Goal: Contribute content: Contribute content

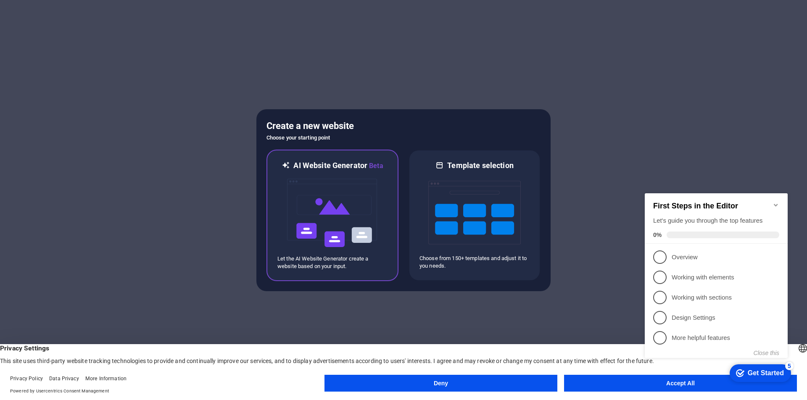
click at [341, 210] on img at bounding box center [332, 213] width 93 height 84
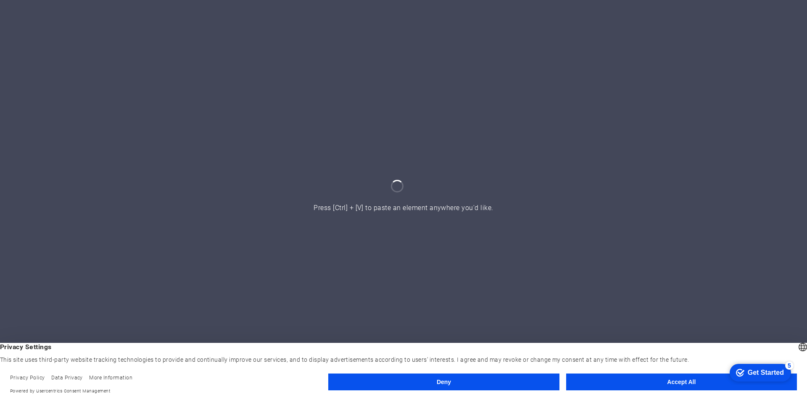
click at [684, 383] on button "Accept All" at bounding box center [681, 382] width 231 height 17
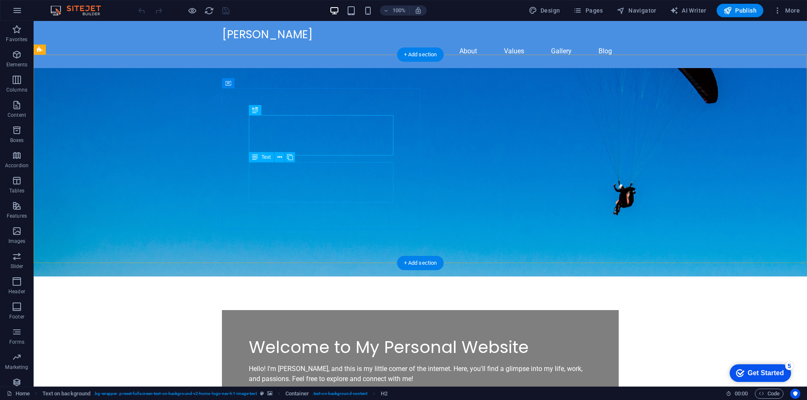
click at [354, 364] on div "Hello! I'm [PERSON_NAME], and this is my little corner of the internet. Here, y…" at bounding box center [420, 374] width 343 height 20
click at [0, 0] on span "AI Writer" at bounding box center [0, 0] width 0 height 0
select select "English"
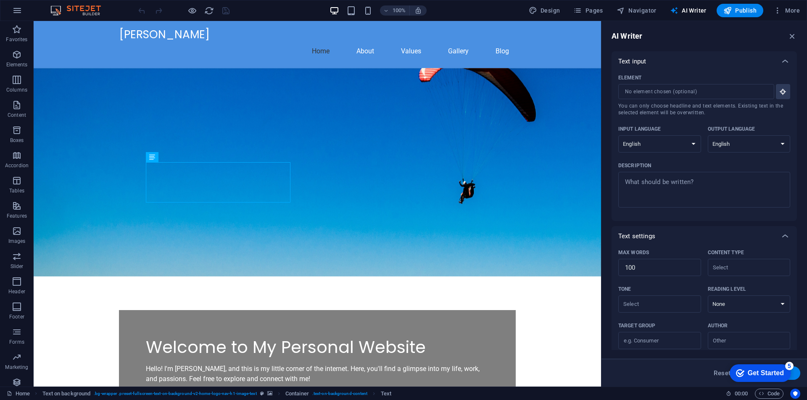
click at [640, 62] on p "Text input" at bounding box center [633, 61] width 28 height 8
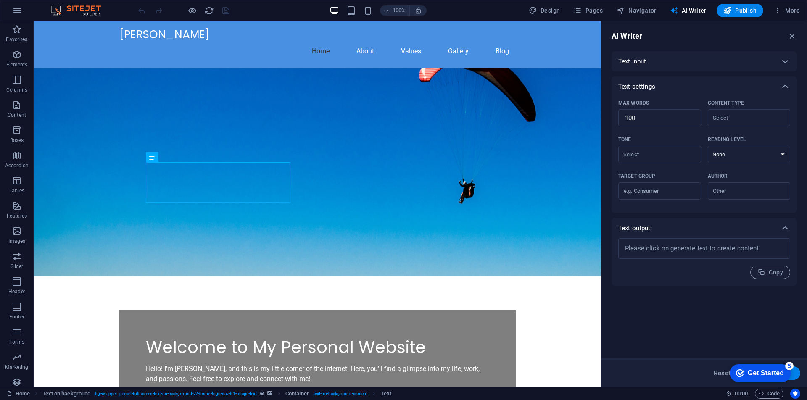
click at [640, 62] on p "Text input" at bounding box center [633, 61] width 28 height 8
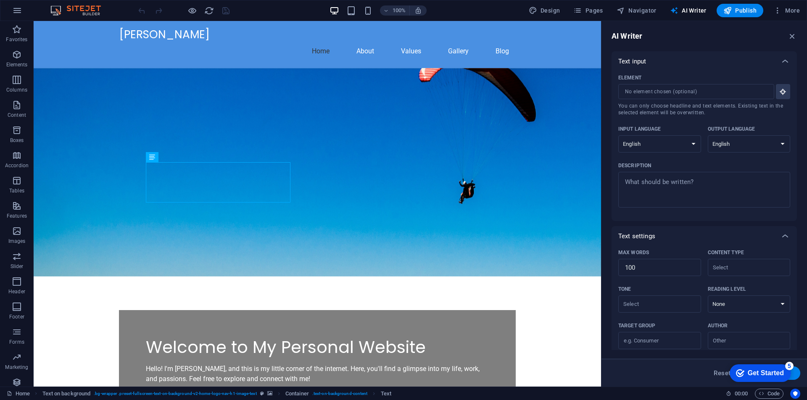
click at [640, 62] on p "Text input" at bounding box center [633, 61] width 28 height 8
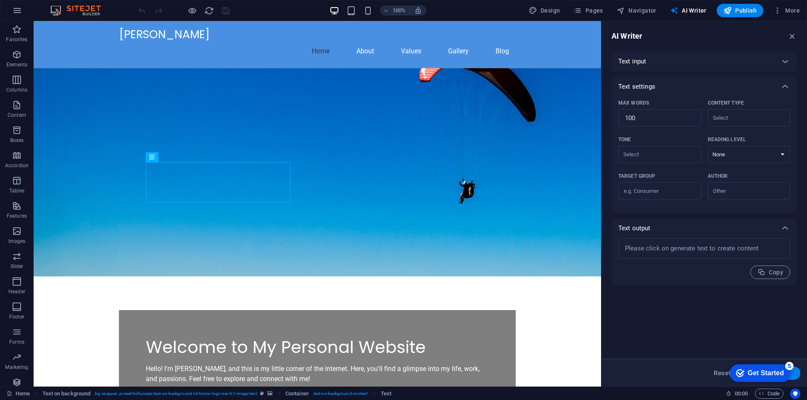
click at [640, 62] on p "Text input" at bounding box center [633, 61] width 28 height 8
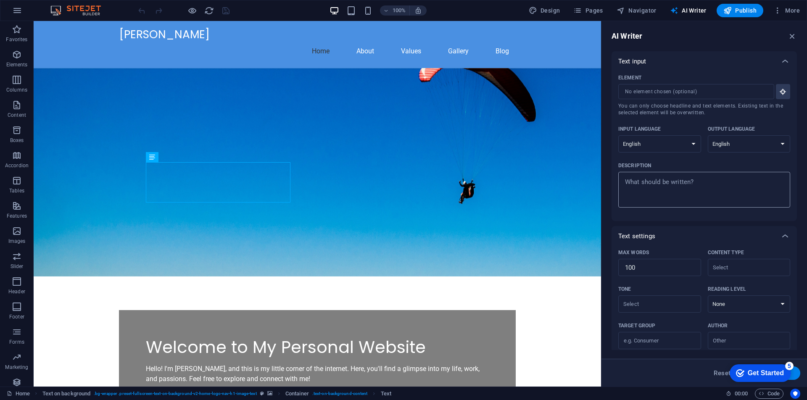
type textarea "x"
click at [669, 186] on textarea "Description x ​" at bounding box center [705, 189] width 164 height 27
type textarea "A"
type textarea "x"
type textarea "A"
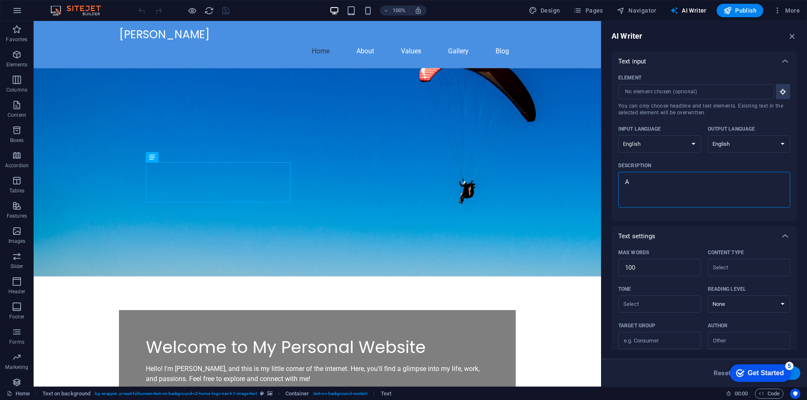
type textarea "x"
type textarea "A b"
type textarea "x"
type textarea "A be"
type textarea "x"
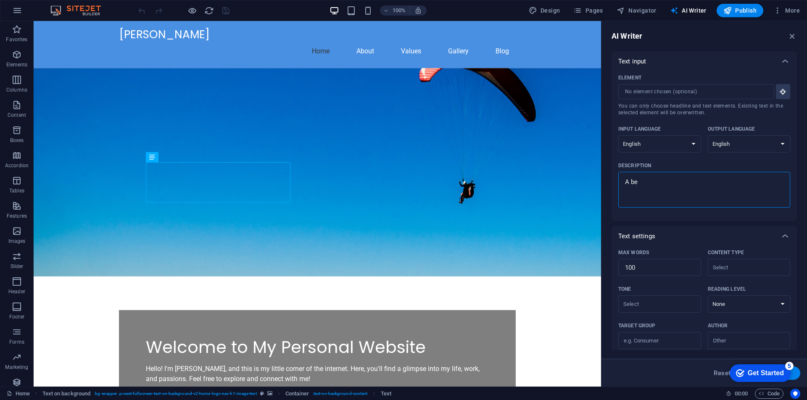
type textarea "A bei"
type textarea "x"
type textarea "A be"
type textarea "x"
type textarea "A b"
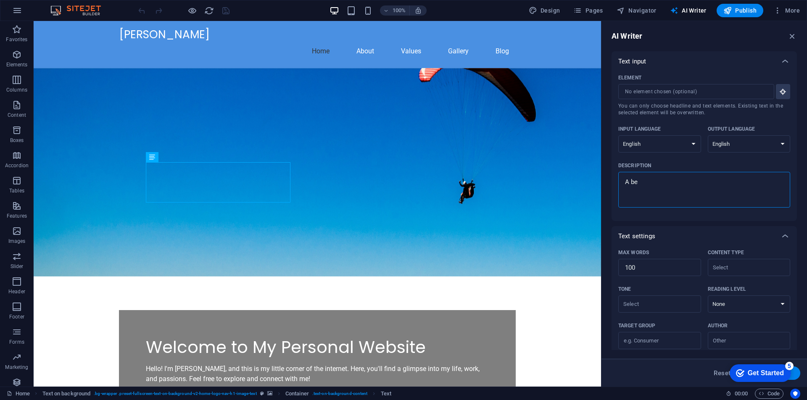
type textarea "x"
type textarea "A br"
type textarea "x"
type textarea "A bri"
type textarea "x"
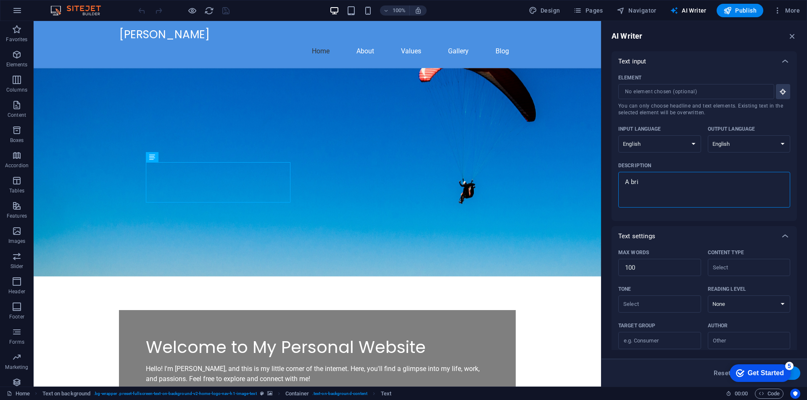
type textarea "A brif"
type textarea "x"
type textarea "A brife"
type textarea "x"
type textarea "A brif"
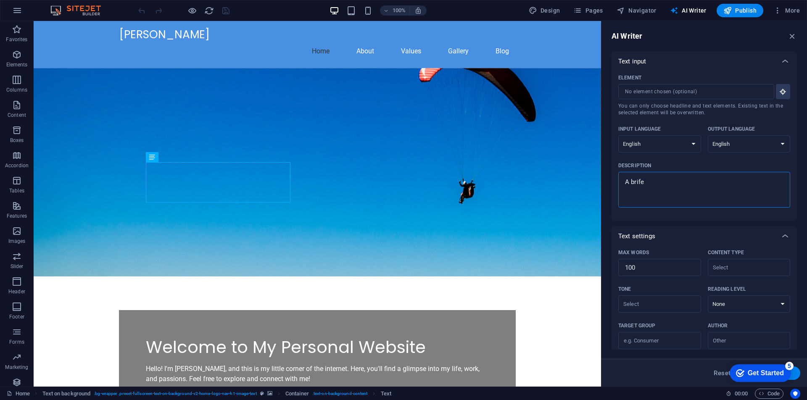
type textarea "x"
type textarea "A bri"
type textarea "x"
type textarea "A br"
type textarea "x"
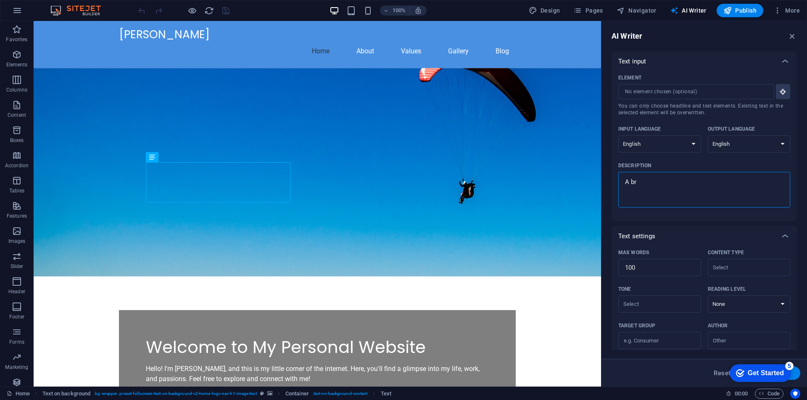
type textarea "A bre"
type textarea "x"
type textarea "A bref"
type textarea "x"
type textarea "A bre"
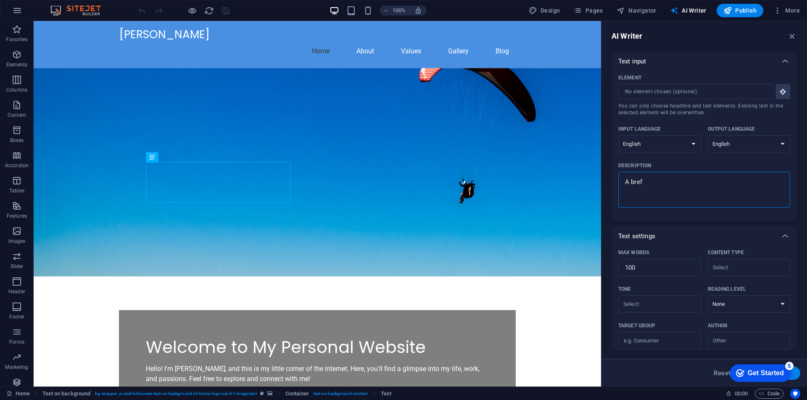
type textarea "x"
type textarea "A br"
type textarea "x"
type textarea "A bri"
type textarea "x"
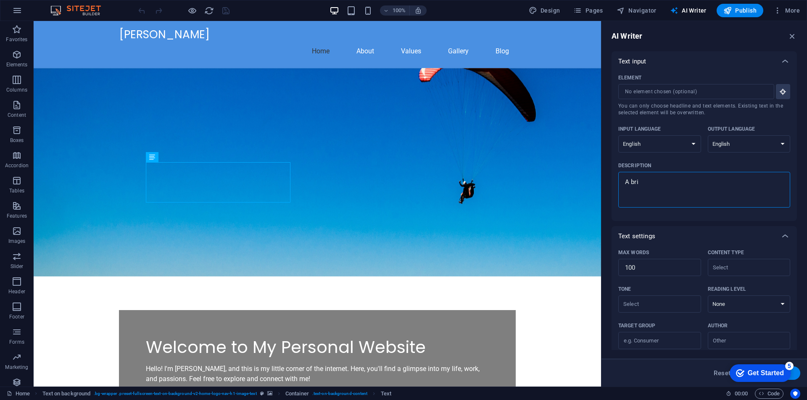
type textarea "A brie"
type textarea "x"
type textarea "A brief"
type textarea "x"
type textarea "A brief"
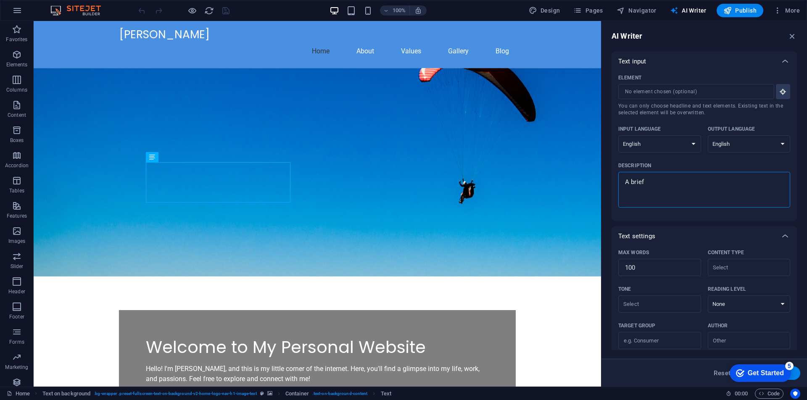
type textarea "x"
type textarea "A brief b"
type textarea "x"
type textarea "A brief bi"
type textarea "x"
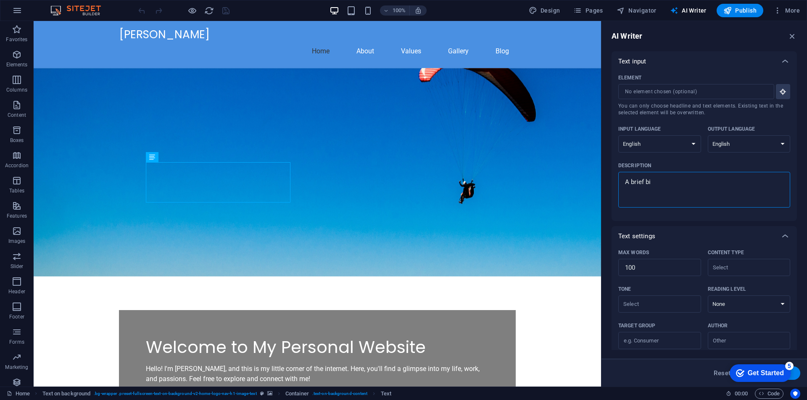
type textarea "A brief bio"
type textarea "x"
type textarea "A brief bio"
type textarea "x"
type textarea "A brief bio a"
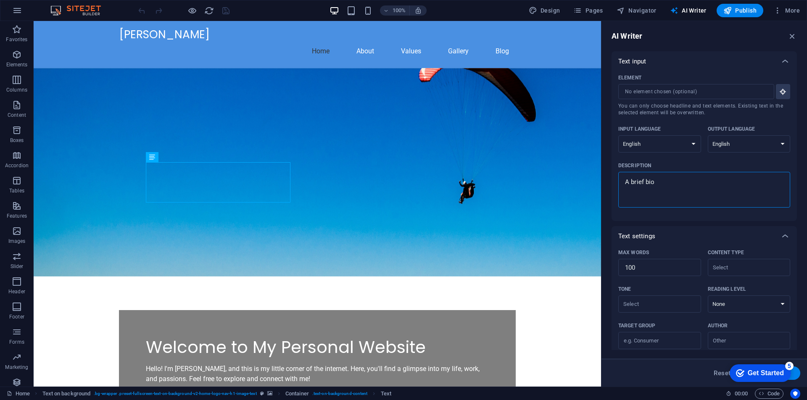
type textarea "x"
type textarea "A brief bio ab"
type textarea "x"
type textarea "A brief bio abo"
type textarea "x"
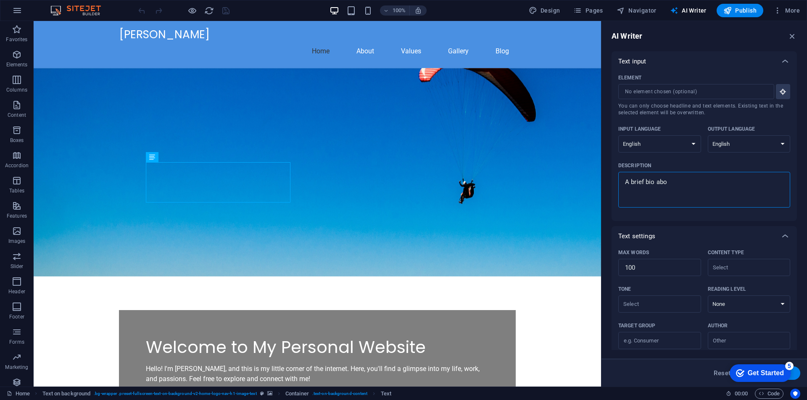
type textarea "A brief bio abou"
type textarea "x"
type textarea "A brief bio about"
type textarea "x"
type textarea "A brief bio about"
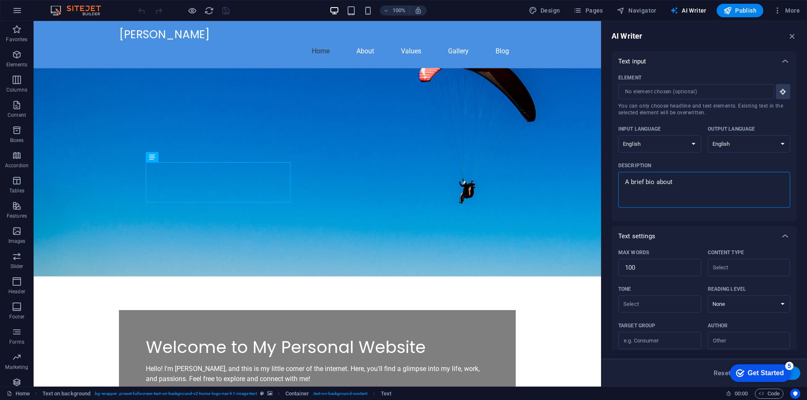
type textarea "x"
type textarea "A brief bio about L"
type textarea "x"
type textarea "A brief bio about La"
type textarea "x"
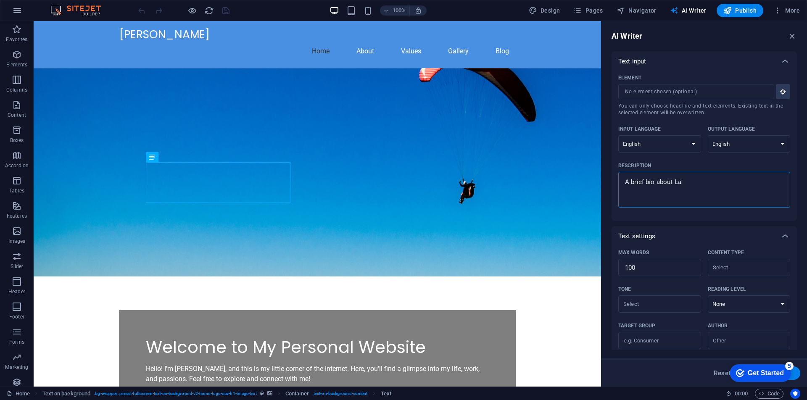
type textarea "A brief bio about Law"
type textarea "x"
type textarea "A brief bio about [PERSON_NAME]"
type textarea "x"
type textarea "A brief bio about Lawre"
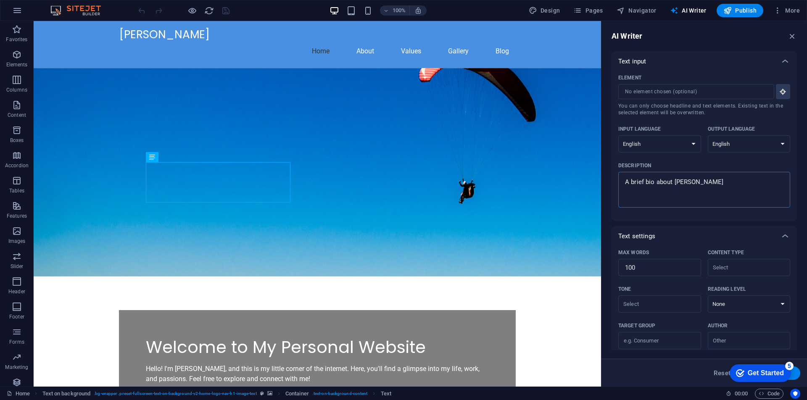
type textarea "x"
type textarea "A brief bio about [PERSON_NAME]"
type textarea "x"
type textarea "A brief bio about [PERSON_NAME]"
type textarea "x"
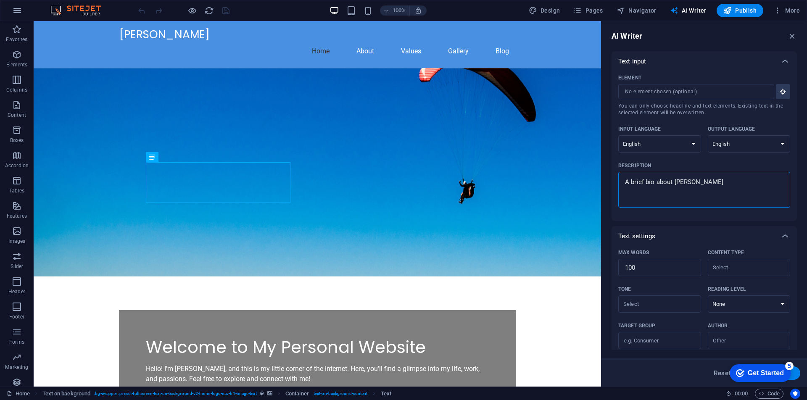
type textarea "A brief bio about Lawrencc"
type textarea "x"
type textarea "A brief bio about Lawrencce"
type textarea "x"
type textarea "A brief bio about [PERSON_NAME]"
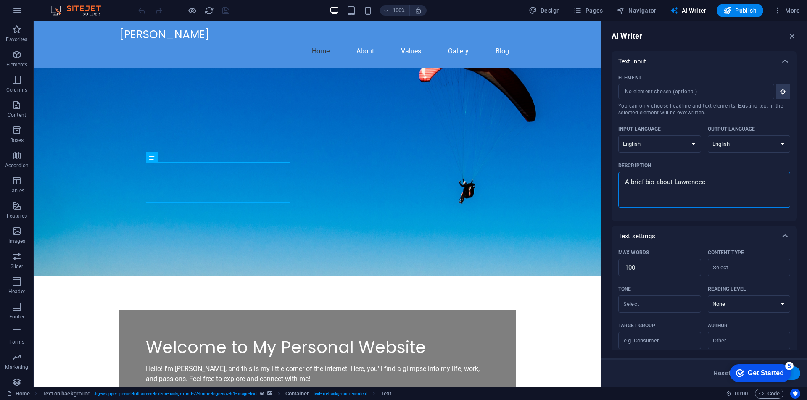
type textarea "x"
type textarea "A brief bio about [PERSON_NAME]"
type textarea "x"
type textarea "A brief bio about [PERSON_NAME]"
type textarea "x"
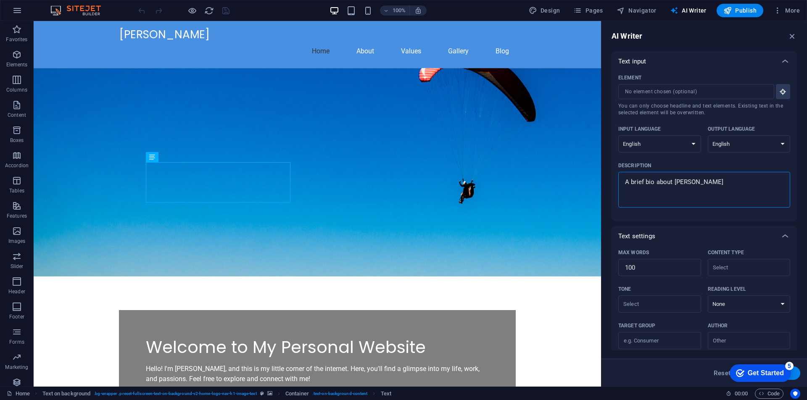
type textarea "A brief bio about [PERSON_NAME]"
type textarea "x"
type textarea "A brief bio about [PERSON_NAME]"
type textarea "x"
type textarea "A brief bio about [PERSON_NAME]"
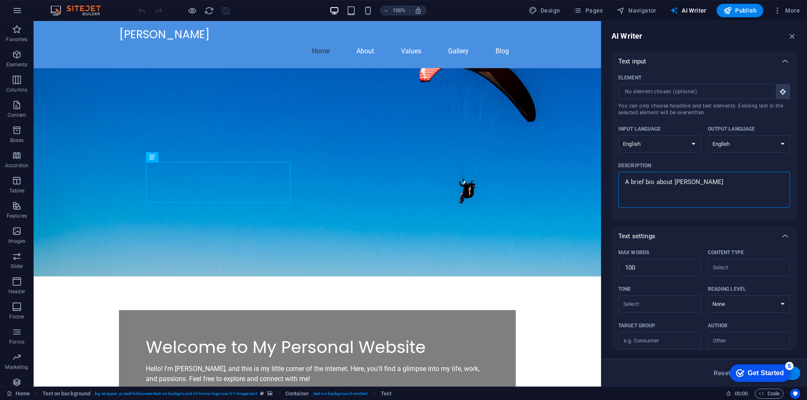
type textarea "x"
type textarea "A brief bio about [PERSON_NAME]"
type textarea "x"
type textarea "A brief bio about [PERSON_NAME]"
type textarea "x"
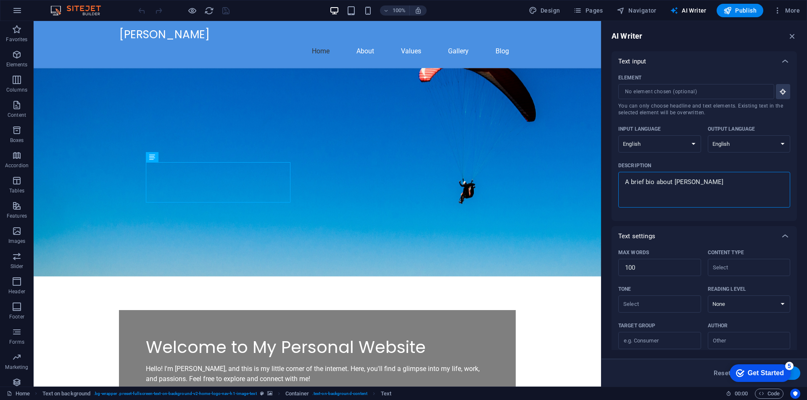
type textarea "A brief bio about [PERSON_NAME]."
type textarea "x"
type textarea "A brief bio about [PERSON_NAME]."
type textarea "x"
type textarea "A brief bio about [PERSON_NAME]. B"
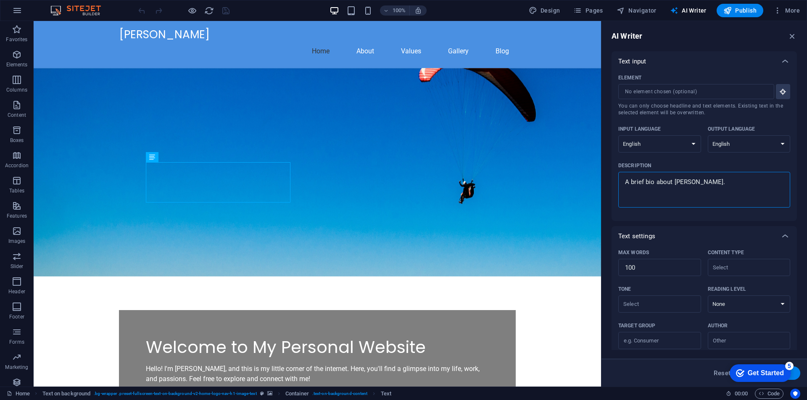
type textarea "x"
type textarea "A brief bio about [PERSON_NAME]. Bo"
type textarea "x"
type textarea "A brief bio about [PERSON_NAME]. Bor"
type textarea "x"
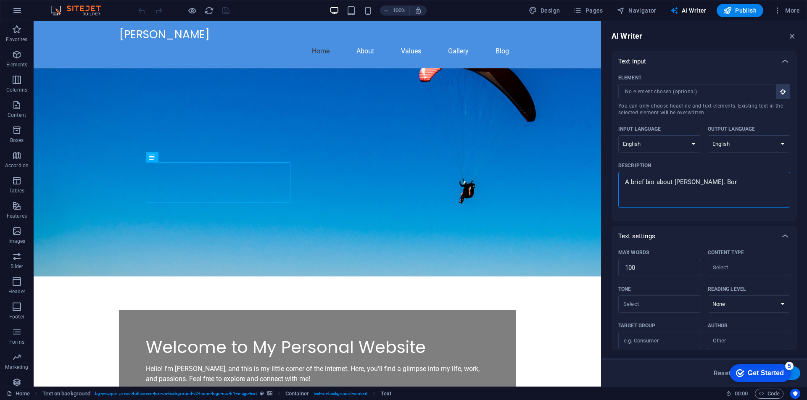
type textarea "A brief bio about [PERSON_NAME]. Born"
type textarea "x"
type textarea "A brief bio about [PERSON_NAME]. Born"
type textarea "x"
type textarea "A brief bio about [PERSON_NAME]. Born i"
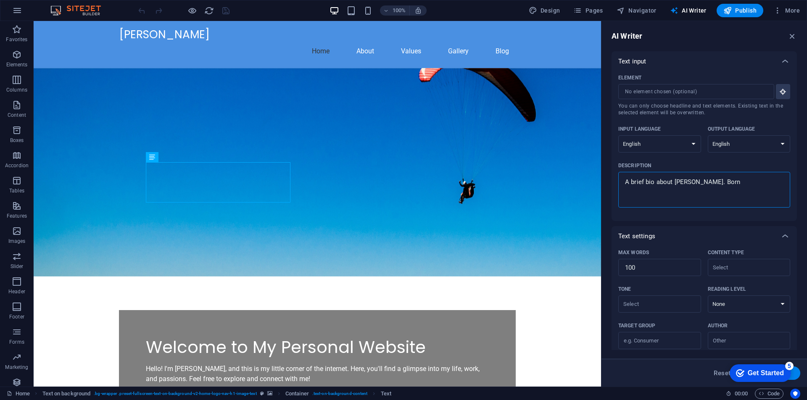
type textarea "x"
type textarea "A brief bio about [PERSON_NAME]. Born in"
type textarea "x"
type textarea "A brief bio about [PERSON_NAME]. Born in"
type textarea "x"
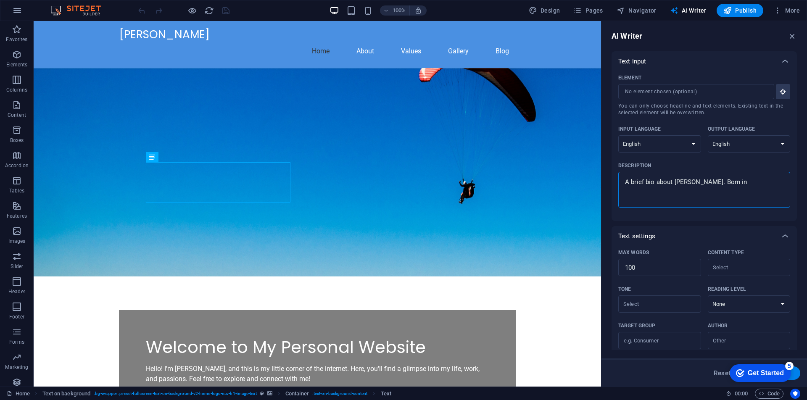
type textarea "A brief bio about [PERSON_NAME]. Born in A"
type textarea "x"
type textarea "A brief bio about [PERSON_NAME]. Born in [GEOGRAPHIC_DATA]"
type textarea "x"
type textarea "A brief bio about [PERSON_NAME]. Born in Aus"
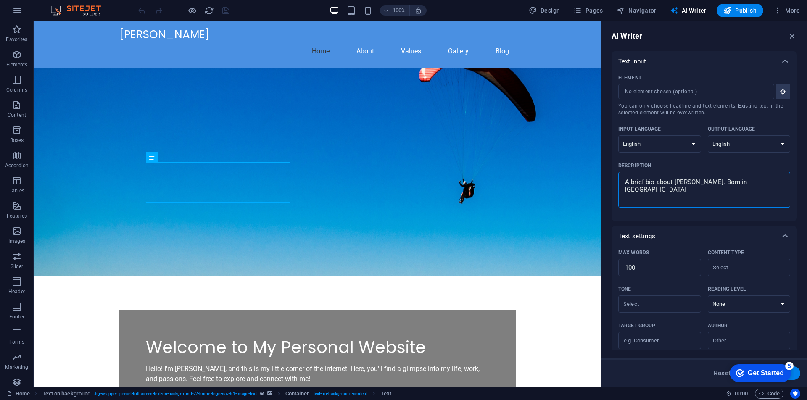
type textarea "x"
type textarea "A brief bio about [PERSON_NAME]. Born in [GEOGRAPHIC_DATA]"
type textarea "x"
type textarea "A brief bio about [PERSON_NAME]. Born in [GEOGRAPHIC_DATA]"
type textarea "x"
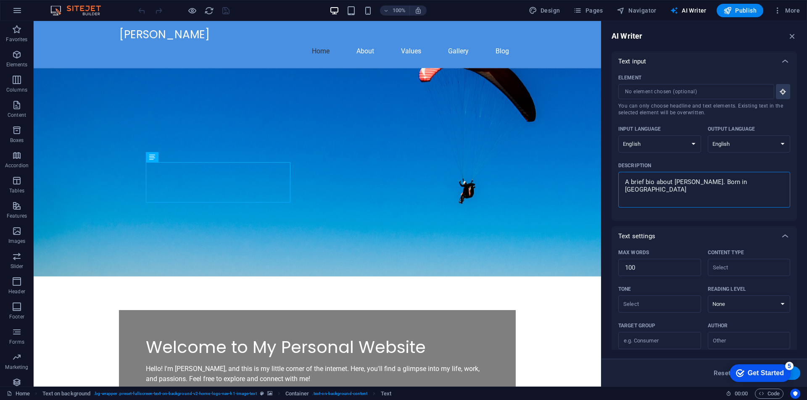
type textarea "A brief bio about [PERSON_NAME]. Born in [GEOGRAPHIC_DATA]"
type textarea "x"
type textarea "A brief bio about [PERSON_NAME]. Born in [GEOGRAPHIC_DATA]"
type textarea "x"
type textarea "A brief bio about [PERSON_NAME]. Born in [GEOGRAPHIC_DATA]"
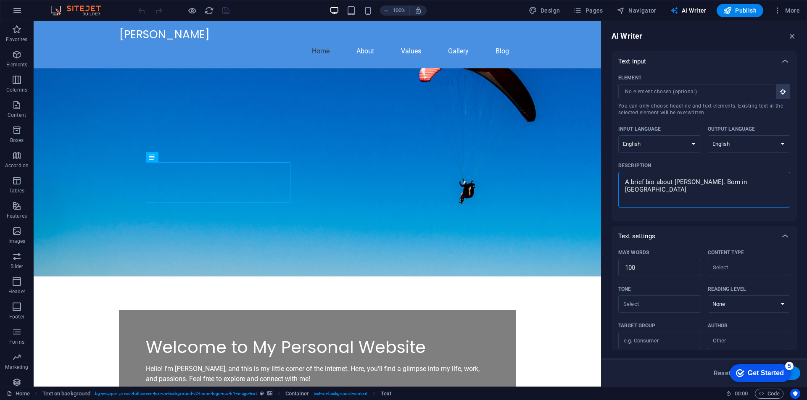
type textarea "x"
type textarea "A brief bio about [PERSON_NAME]. Born in [DEMOGRAPHIC_DATA]"
type textarea "x"
type textarea "A brief bio about [PERSON_NAME]. Born in [DEMOGRAPHIC_DATA],"
type textarea "x"
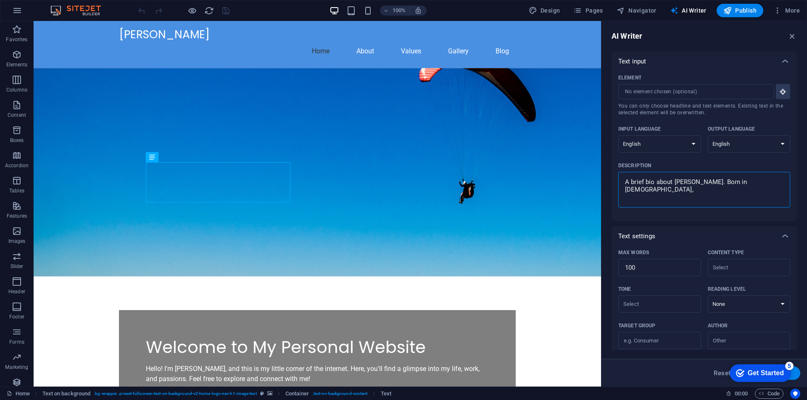
type textarea "A brief bio about [PERSON_NAME]. Born in [DEMOGRAPHIC_DATA],"
type textarea "x"
type textarea "A brief bio about [PERSON_NAME]. Born in [DEMOGRAPHIC_DATA], w"
type textarea "x"
type textarea "A brief bio about [PERSON_NAME]. Born in [DEMOGRAPHIC_DATA], wo"
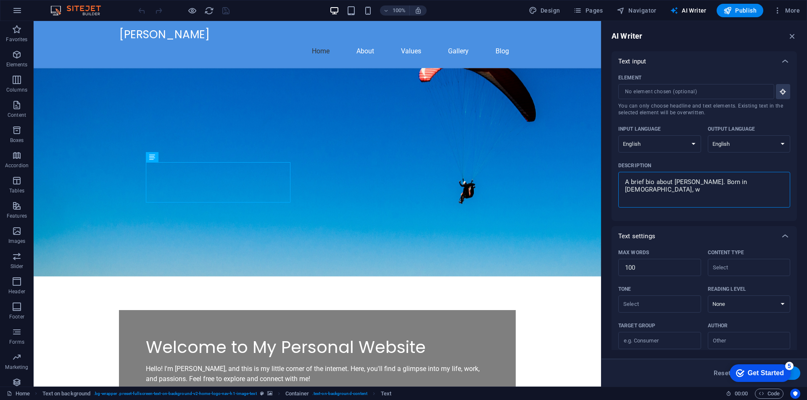
type textarea "x"
type textarea "A brief bio about [PERSON_NAME]. Born in [DEMOGRAPHIC_DATA], wor"
type textarea "x"
type textarea "A brief bio about [PERSON_NAME]. Born in [DEMOGRAPHIC_DATA], work"
type textarea "x"
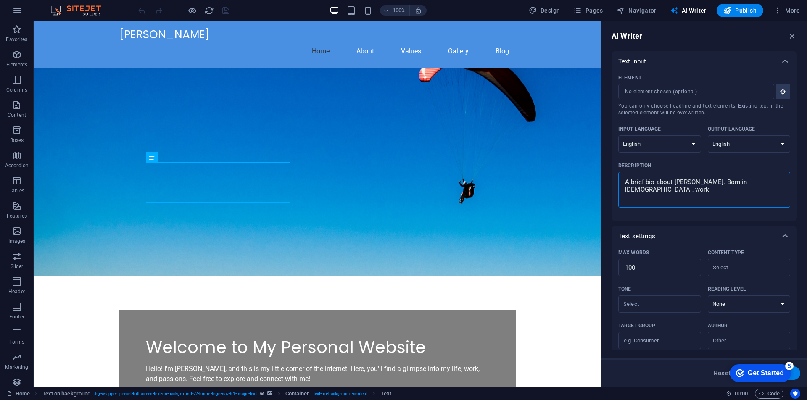
type textarea "A brief bio about [PERSON_NAME]. Born in [DEMOGRAPHIC_DATA], worke"
type textarea "x"
type textarea "A brief bio about [PERSON_NAME]. Born in [DEMOGRAPHIC_DATA], worked"
type textarea "x"
type textarea "A brief bio about [PERSON_NAME]. Born in [DEMOGRAPHIC_DATA], worked"
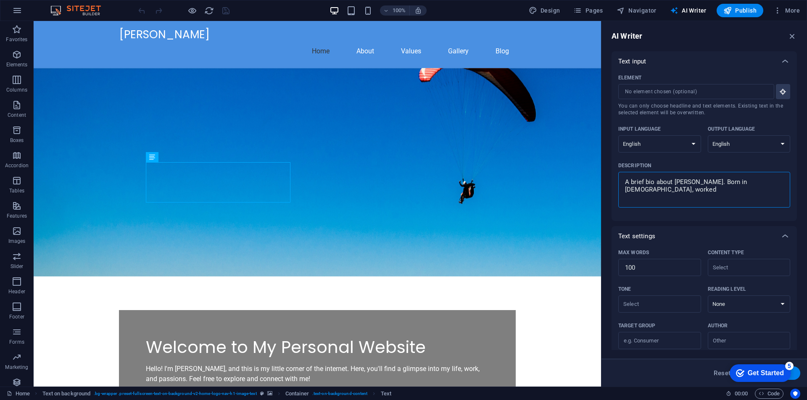
type textarea "x"
type textarea "A brief bio about [PERSON_NAME]. Born in [DEMOGRAPHIC_DATA], worked i"
type textarea "x"
type textarea "A brief bio about [PERSON_NAME]. Born in [DEMOGRAPHIC_DATA], worked in"
type textarea "x"
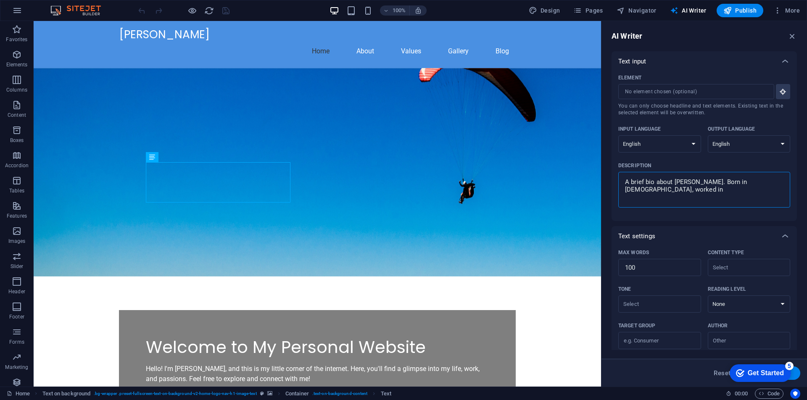
type textarea "A brief bio about [PERSON_NAME]. Born in [DEMOGRAPHIC_DATA], worked in"
type textarea "x"
type textarea "A brief bio about [PERSON_NAME]. Born in [DEMOGRAPHIC_DATA], worked in I"
type textarea "x"
type textarea "A brief bio about [PERSON_NAME]. Born in [DEMOGRAPHIC_DATA], worked in IT"
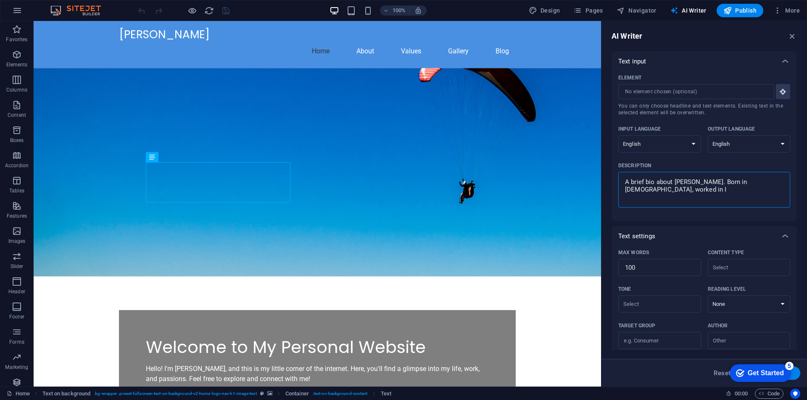
type textarea "x"
type textarea "A brief bio about [PERSON_NAME]. Born in [DEMOGRAPHIC_DATA], worked in IT,"
type textarea "x"
type textarea "A brief bio about [PERSON_NAME]. Born in [DEMOGRAPHIC_DATA], worked in IT,"
type textarea "x"
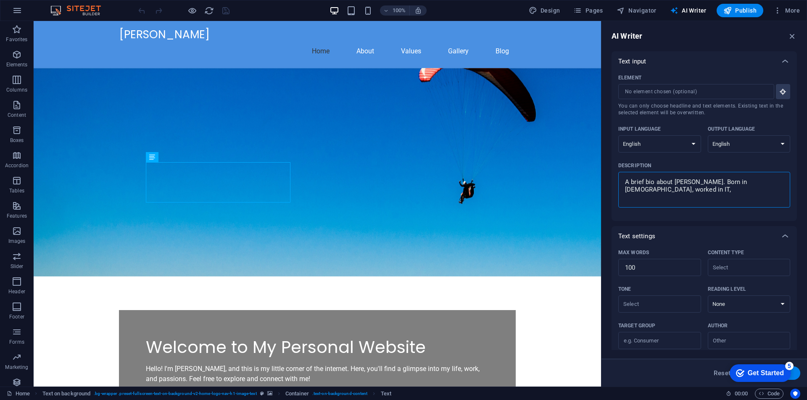
type textarea "A brief bio about [PERSON_NAME]. Born in [DEMOGRAPHIC_DATA], worked in IT, s"
type textarea "x"
type textarea "A brief bio about [PERSON_NAME]. Born in [DEMOGRAPHIC_DATA], worked in IT, ss"
type textarea "x"
type textarea "A brief bio about [PERSON_NAME]. Born in [DEMOGRAPHIC_DATA], worked in IT, sst"
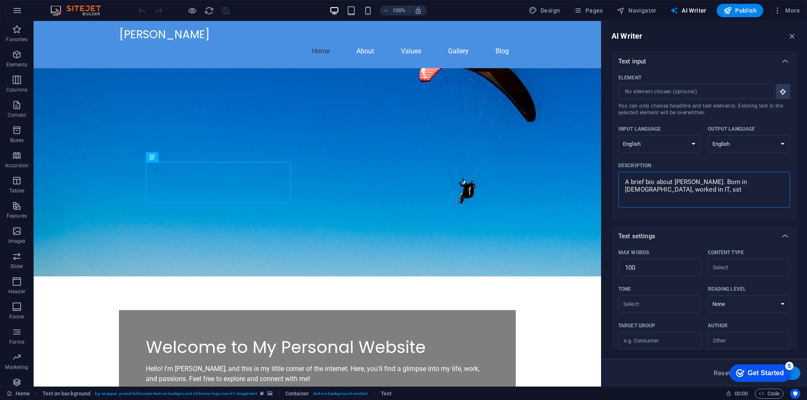
type textarea "x"
type textarea "A brief bio about [PERSON_NAME]. Born in [DEMOGRAPHIC_DATA], worked in IT, sstu"
type textarea "x"
type textarea "A brief bio about [PERSON_NAME]. Born in [DEMOGRAPHIC_DATA], worked in IT, sstud"
type textarea "x"
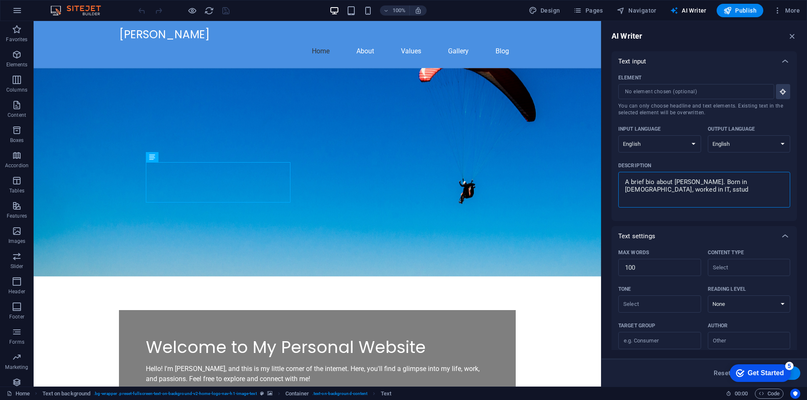
type textarea "A brief bio about [PERSON_NAME]. Born in [DEMOGRAPHIC_DATA], worked in IT, sstu…"
type textarea "x"
type textarea "A brief bio about [PERSON_NAME]. Born in [DEMOGRAPHIC_DATA], worked in IT, sstu…"
type textarea "x"
type textarea "A brief bio about [PERSON_NAME]. Born in [DEMOGRAPHIC_DATA], worked in IT, sstu…"
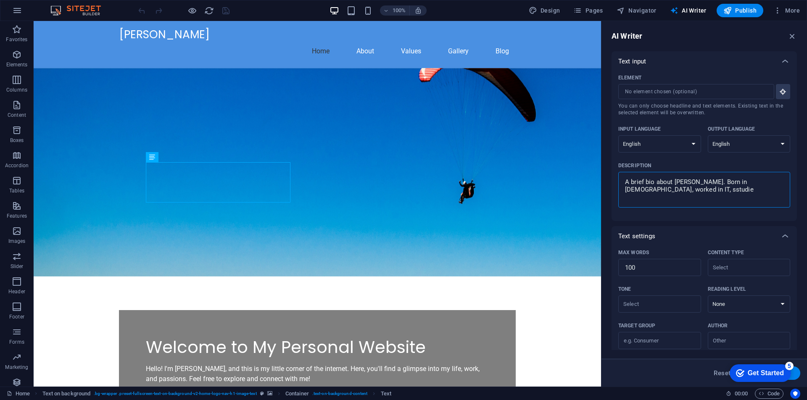
type textarea "x"
type textarea "A brief bio about [PERSON_NAME]. Born in [DEMOGRAPHIC_DATA], worked in IT, sstud"
type textarea "x"
type textarea "A brief bio about [PERSON_NAME]. Born in [DEMOGRAPHIC_DATA], worked in IT, sstu"
type textarea "x"
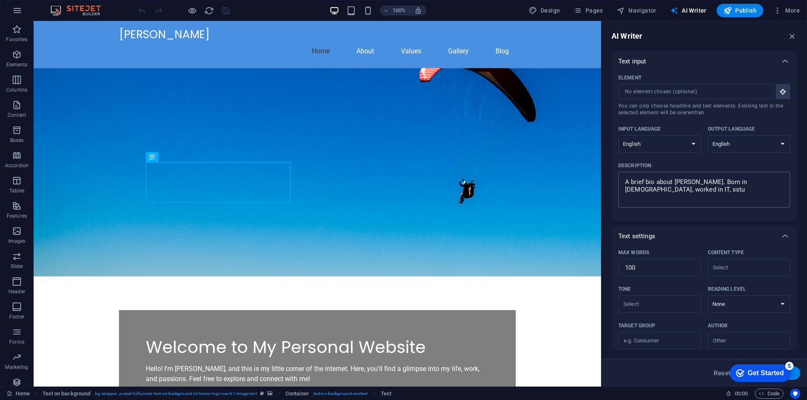
type textarea "A brief bio about [PERSON_NAME]. Born in [DEMOGRAPHIC_DATA], worked in IT, sst"
type textarea "x"
type textarea "A brief bio about [PERSON_NAME]. Born in [DEMOGRAPHIC_DATA], worked in IT, ss"
type textarea "x"
type textarea "A brief bio about [PERSON_NAME]. Born in [DEMOGRAPHIC_DATA], worked in IT, s"
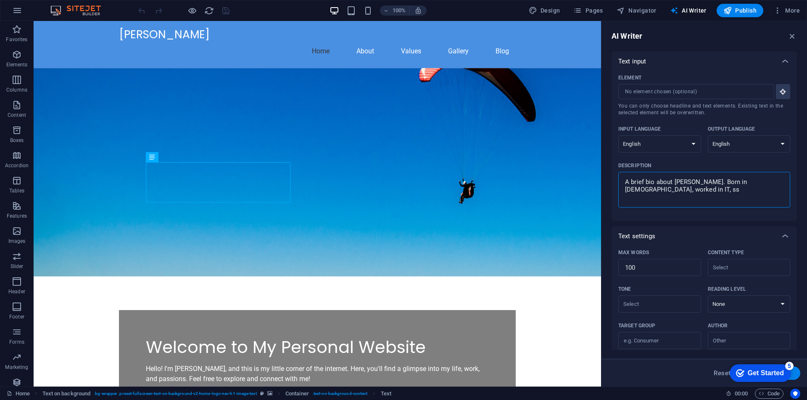
type textarea "x"
type textarea "A brief bio about [PERSON_NAME]. Born in [DEMOGRAPHIC_DATA], worked in IT, st"
type textarea "x"
type textarea "A brief bio about [PERSON_NAME]. Born in [DEMOGRAPHIC_DATA], worked in IT, stu"
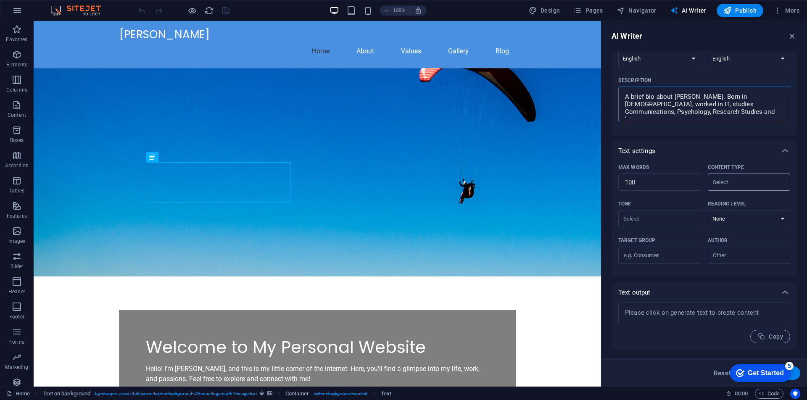
scroll to position [85, 0]
click at [646, 312] on textarea at bounding box center [705, 313] width 164 height 12
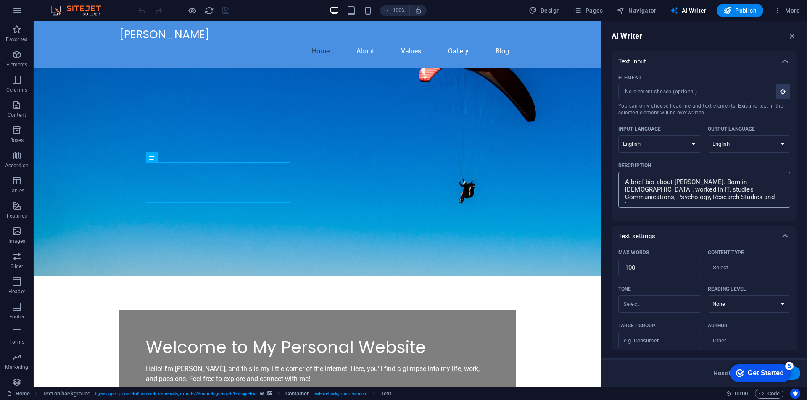
scroll to position [0, 0]
click at [783, 59] on icon at bounding box center [786, 61] width 10 height 10
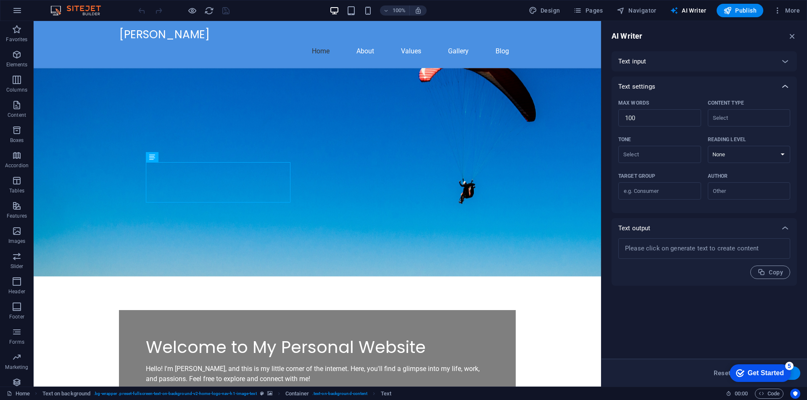
click at [785, 89] on icon at bounding box center [786, 87] width 10 height 10
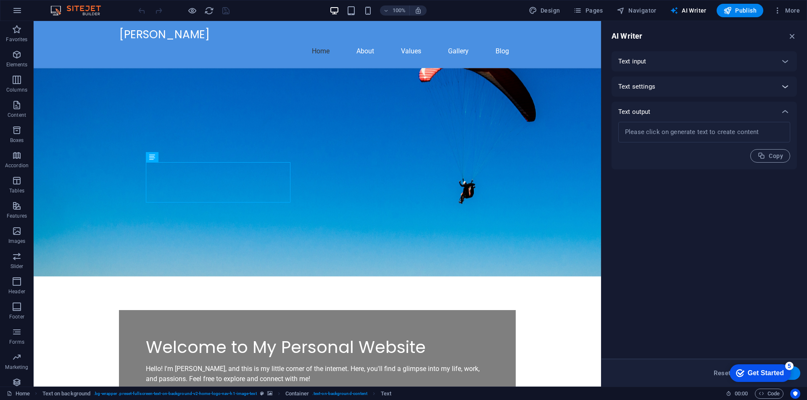
click at [785, 85] on icon at bounding box center [786, 87] width 10 height 10
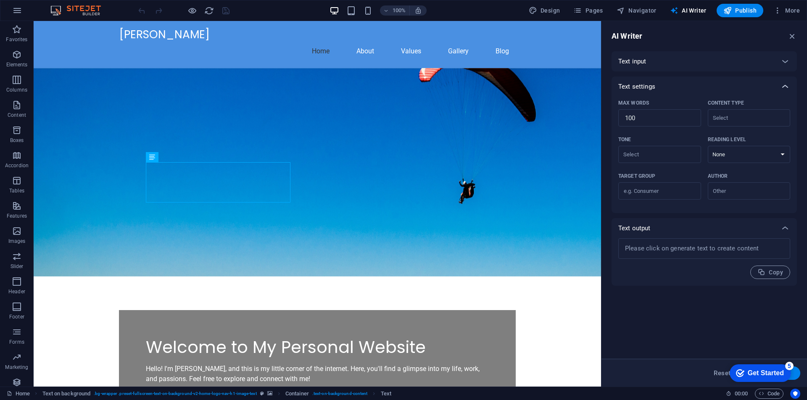
click at [785, 85] on icon at bounding box center [786, 87] width 10 height 10
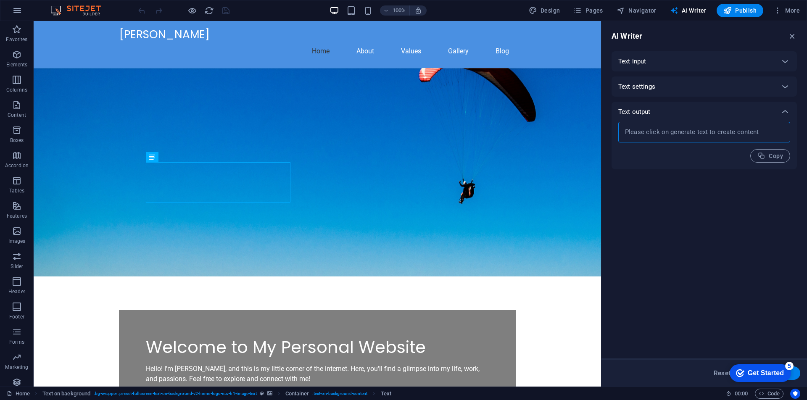
click at [641, 132] on textarea at bounding box center [705, 132] width 164 height 12
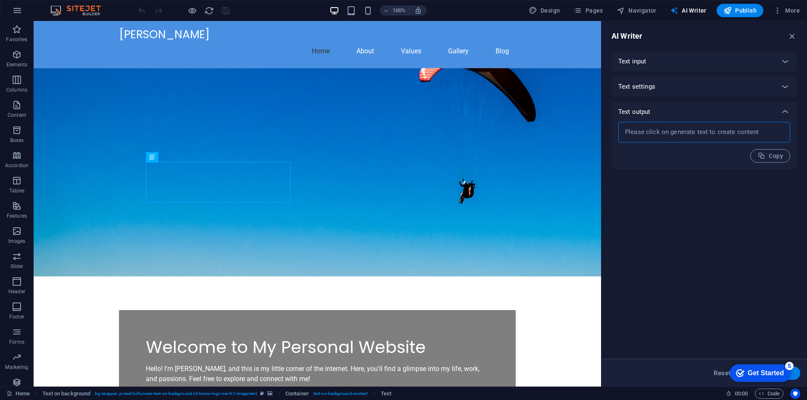
click at [641, 132] on textarea at bounding box center [705, 132] width 164 height 12
click at [790, 11] on span "More" at bounding box center [787, 10] width 26 height 8
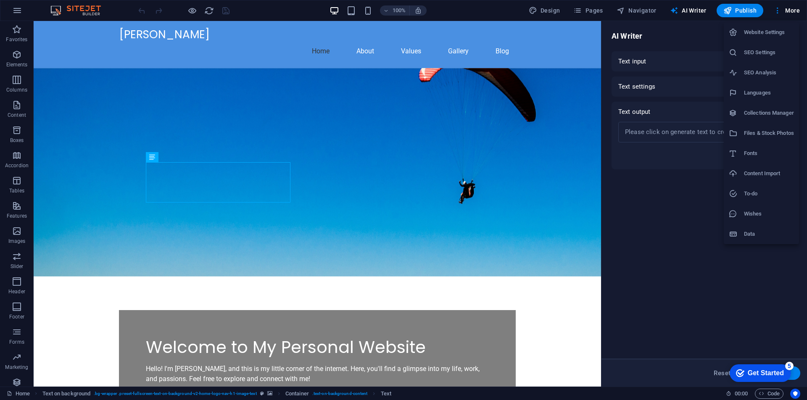
click at [790, 11] on div at bounding box center [403, 200] width 807 height 400
click at [784, 62] on icon at bounding box center [786, 61] width 10 height 10
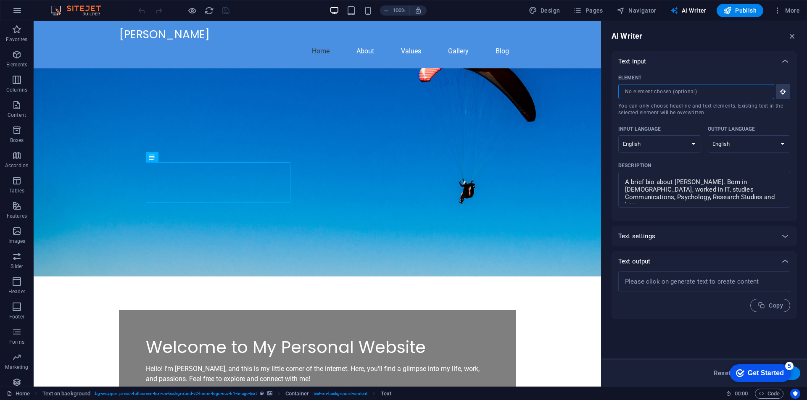
click at [743, 93] on input "Element ​ You can only choose headline and text elements. Existing text in the …" at bounding box center [694, 91] width 150 height 15
click at [784, 90] on icon "button" at bounding box center [784, 92] width 8 height 8
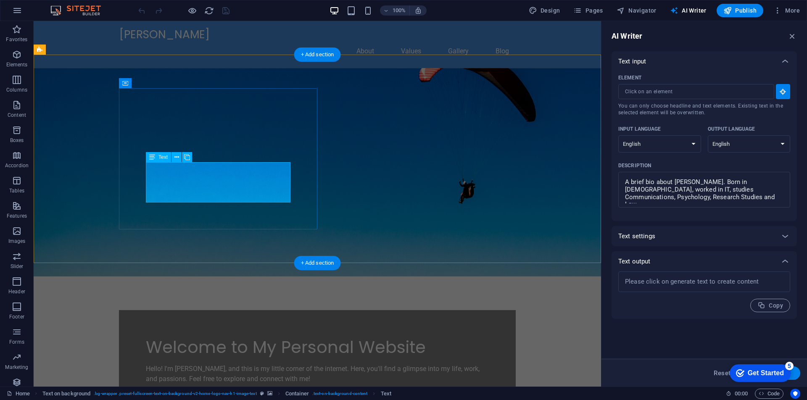
click at [238, 364] on div "Hello! I'm [PERSON_NAME], and this is my little corner of the internet. Here, y…" at bounding box center [317, 374] width 343 height 20
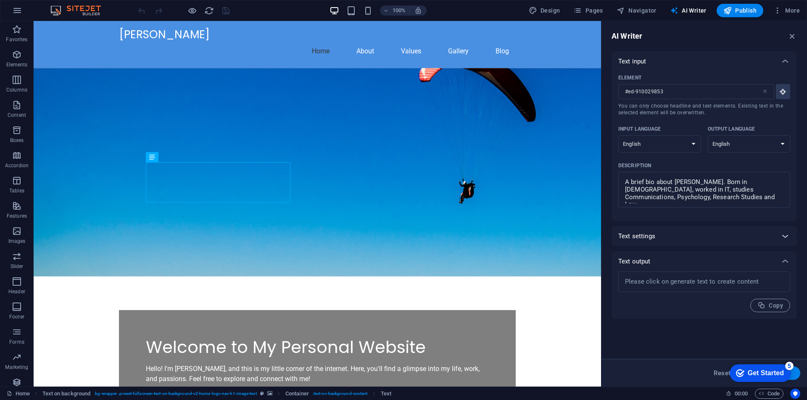
click at [786, 237] on icon at bounding box center [786, 236] width 10 height 10
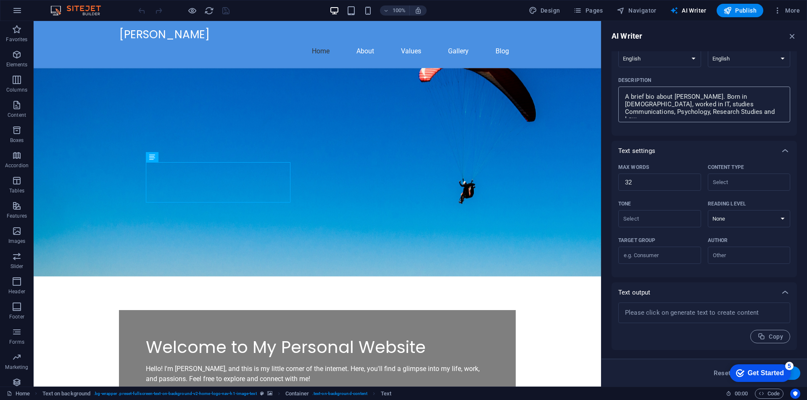
scroll to position [85, 0]
click at [738, 182] on input "Content type ​" at bounding box center [743, 182] width 64 height 12
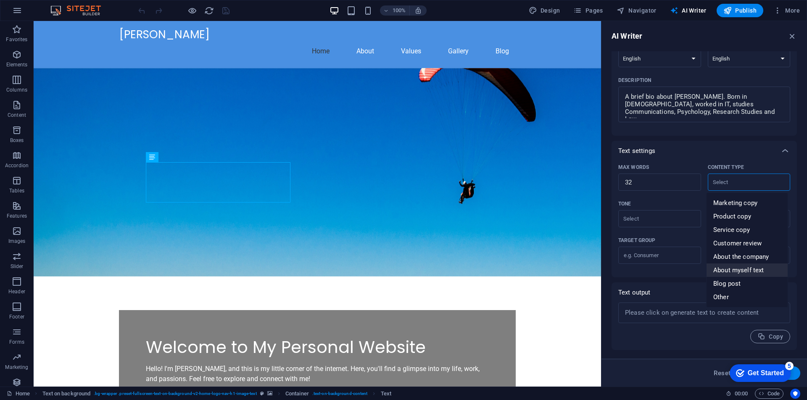
click at [747, 273] on span "About myself text" at bounding box center [739, 270] width 50 height 8
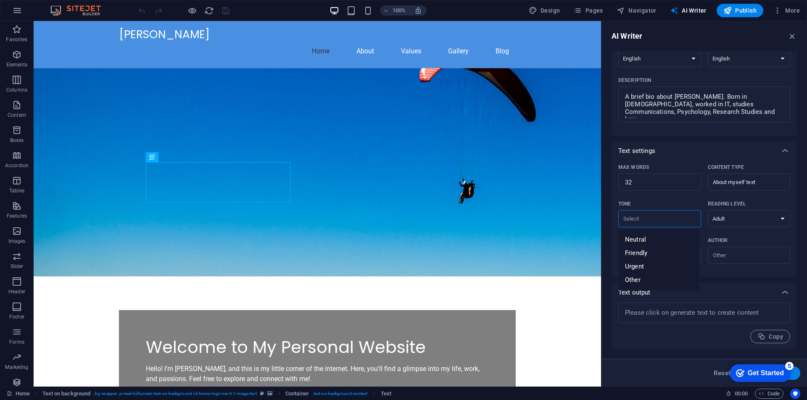
click at [675, 222] on input "Tone ​" at bounding box center [653, 219] width 64 height 12
click at [648, 254] on li "Friendly" at bounding box center [659, 252] width 81 height 13
click at [665, 259] on input "Target group ​" at bounding box center [660, 255] width 83 height 13
click at [728, 257] on input "Author ​" at bounding box center [743, 255] width 64 height 12
click at [677, 263] on div "​" at bounding box center [660, 255] width 83 height 17
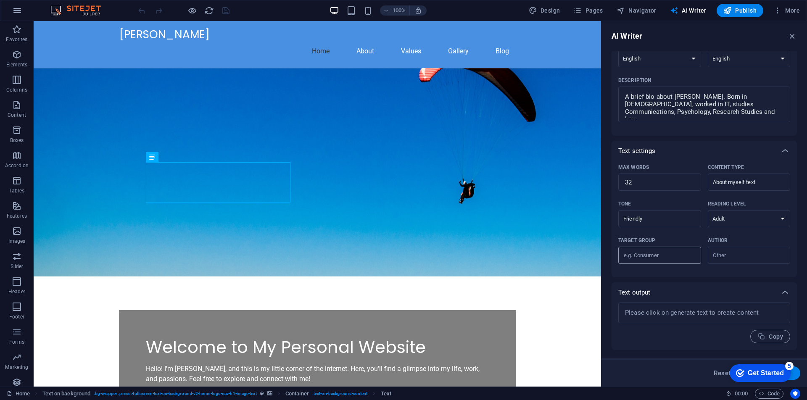
click at [677, 262] on input "Target group ​" at bounding box center [660, 255] width 83 height 13
click at [662, 318] on textarea at bounding box center [705, 313] width 164 height 12
click at [777, 334] on span "Copy" at bounding box center [771, 337] width 26 height 8
drag, startPoint x: 759, startPoint y: 374, endPoint x: 662, endPoint y: 370, distance: 97.2
click at [723, 370] on html "checkmark Get Started 5 First Steps in the Editor Let's guide you through the t…" at bounding box center [758, 372] width 71 height 25
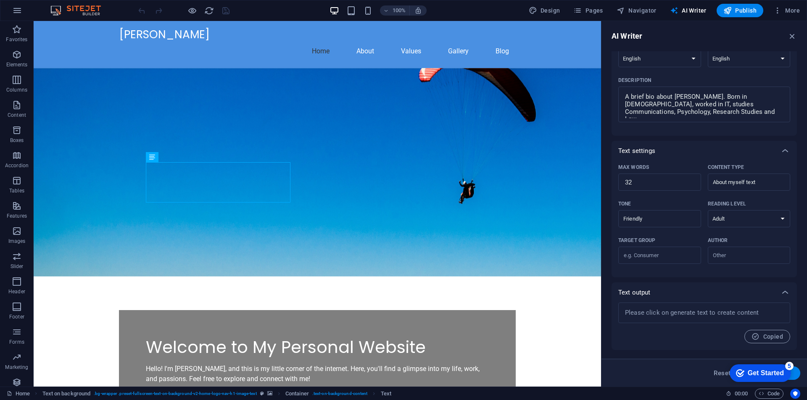
click at [794, 373] on div "checkmark Get Started 5 First Steps in the Editor Let's guide you through the t…" at bounding box center [758, 372] width 71 height 25
click at [789, 364] on div "5" at bounding box center [790, 366] width 8 height 8
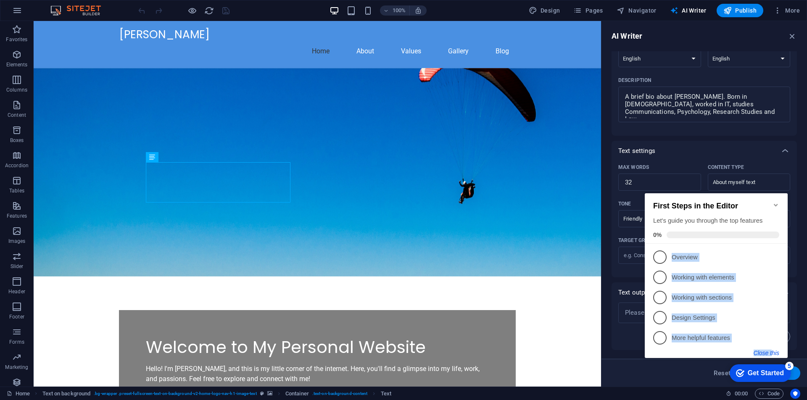
drag, startPoint x: 777, startPoint y: 201, endPoint x: 772, endPoint y: 353, distance: 151.9
click at [772, 353] on div "First Steps in the Editor Let's guide you through the top features 0% 1 Overvie…" at bounding box center [716, 274] width 143 height 163
click at [772, 353] on button "Close this" at bounding box center [767, 353] width 26 height 7
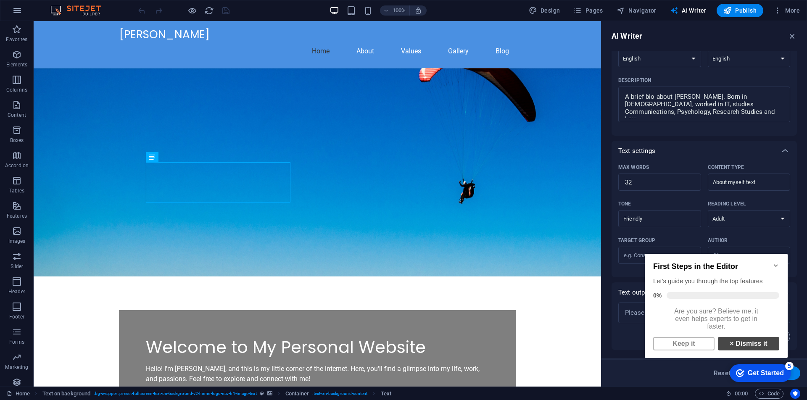
click at [772, 351] on link "× Dismiss it" at bounding box center [748, 343] width 61 height 13
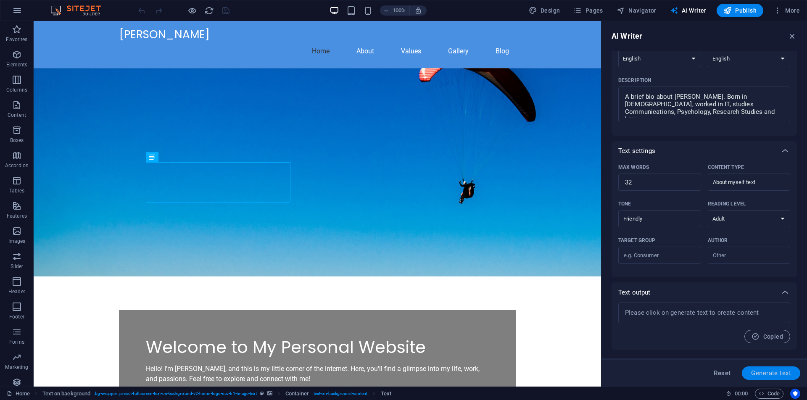
click at [764, 374] on span "Generate text" at bounding box center [771, 373] width 40 height 7
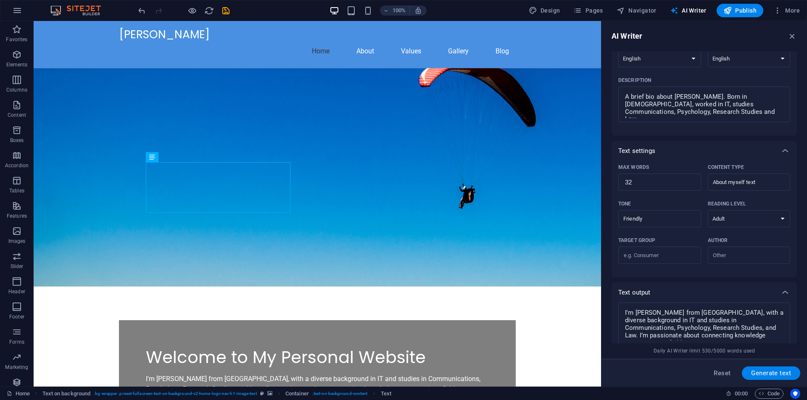
scroll to position [151, 0]
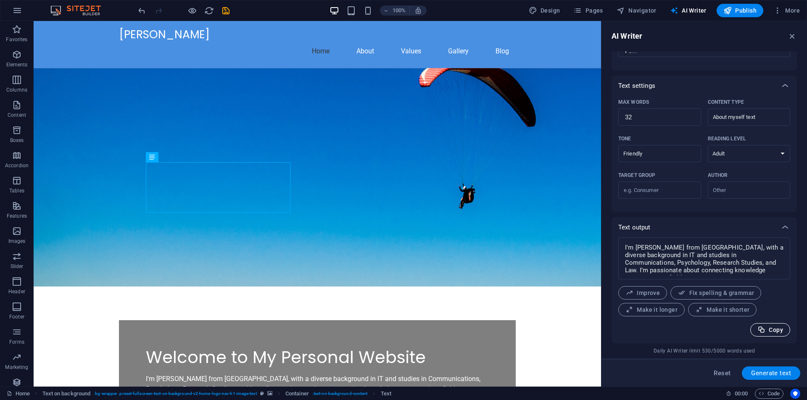
click at [776, 332] on span "Copy" at bounding box center [771, 330] width 26 height 8
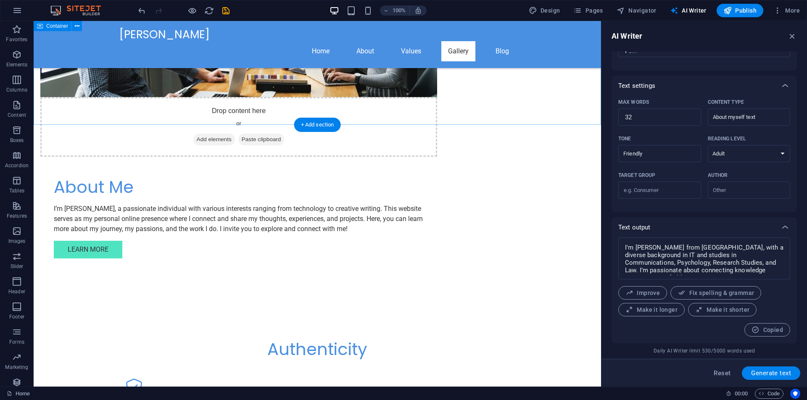
scroll to position [566, 0]
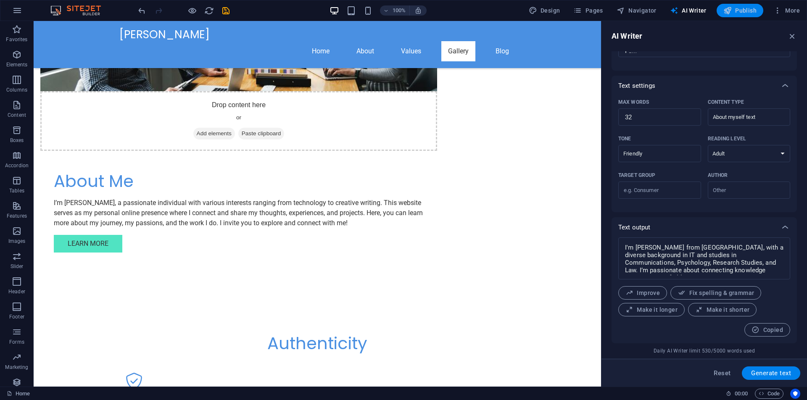
click at [0, 0] on span "Publish" at bounding box center [0, 0] width 0 height 0
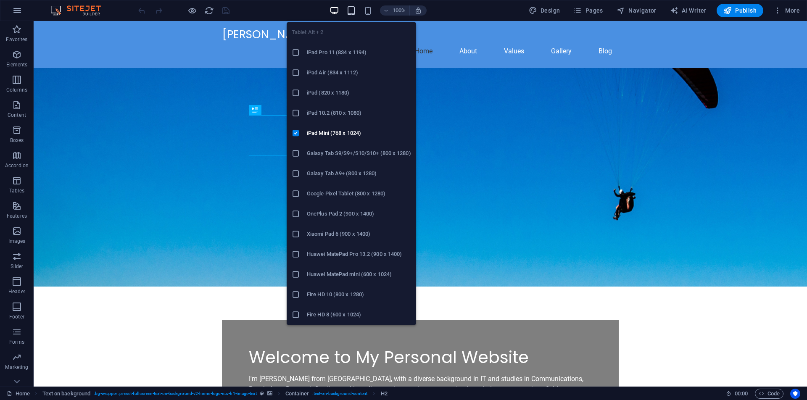
click at [351, 13] on icon "button" at bounding box center [352, 11] width 10 height 10
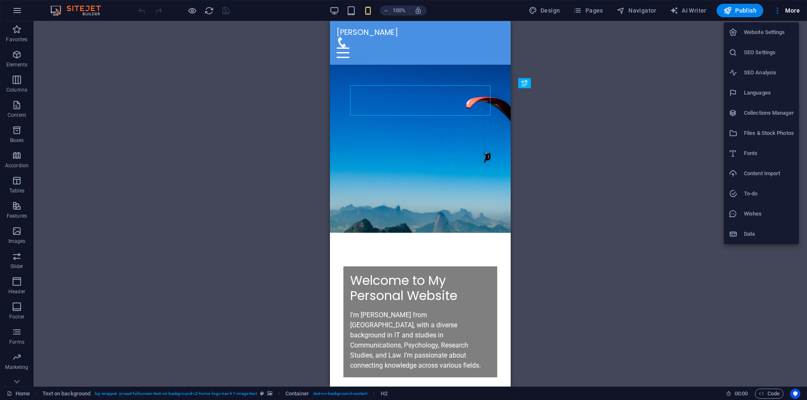
click at [770, 34] on h6 "Website Settings" at bounding box center [769, 32] width 50 height 10
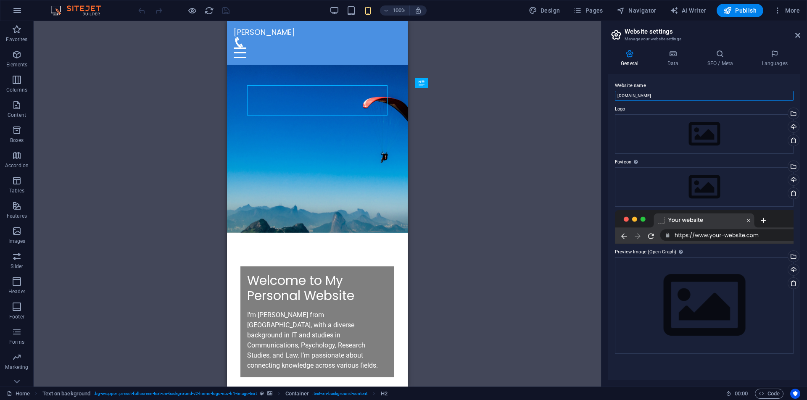
click at [689, 97] on input "lawriewalters.com" at bounding box center [704, 96] width 179 height 10
type input "[PERSON_NAME]"
click at [743, 12] on span "Publish" at bounding box center [740, 10] width 33 height 8
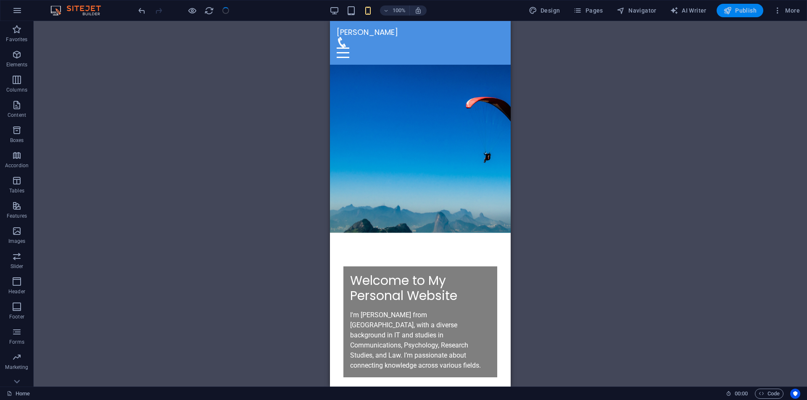
click at [743, 12] on span "Publish" at bounding box center [740, 10] width 33 height 8
click at [739, 7] on span "Publish" at bounding box center [740, 10] width 33 height 8
